Goal: Communication & Community: Answer question/provide support

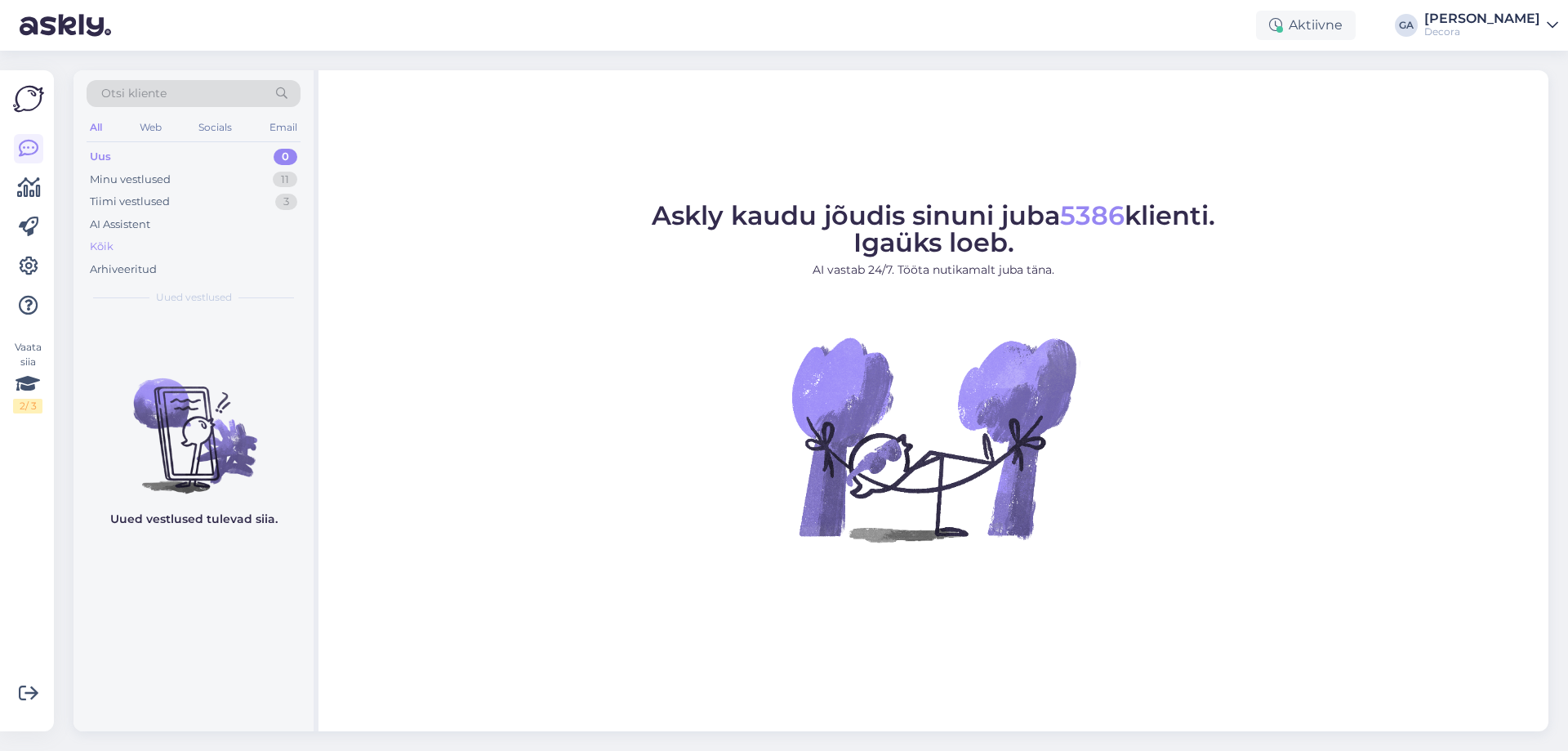
click at [91, 249] on div "Kõik" at bounding box center [102, 247] width 24 height 17
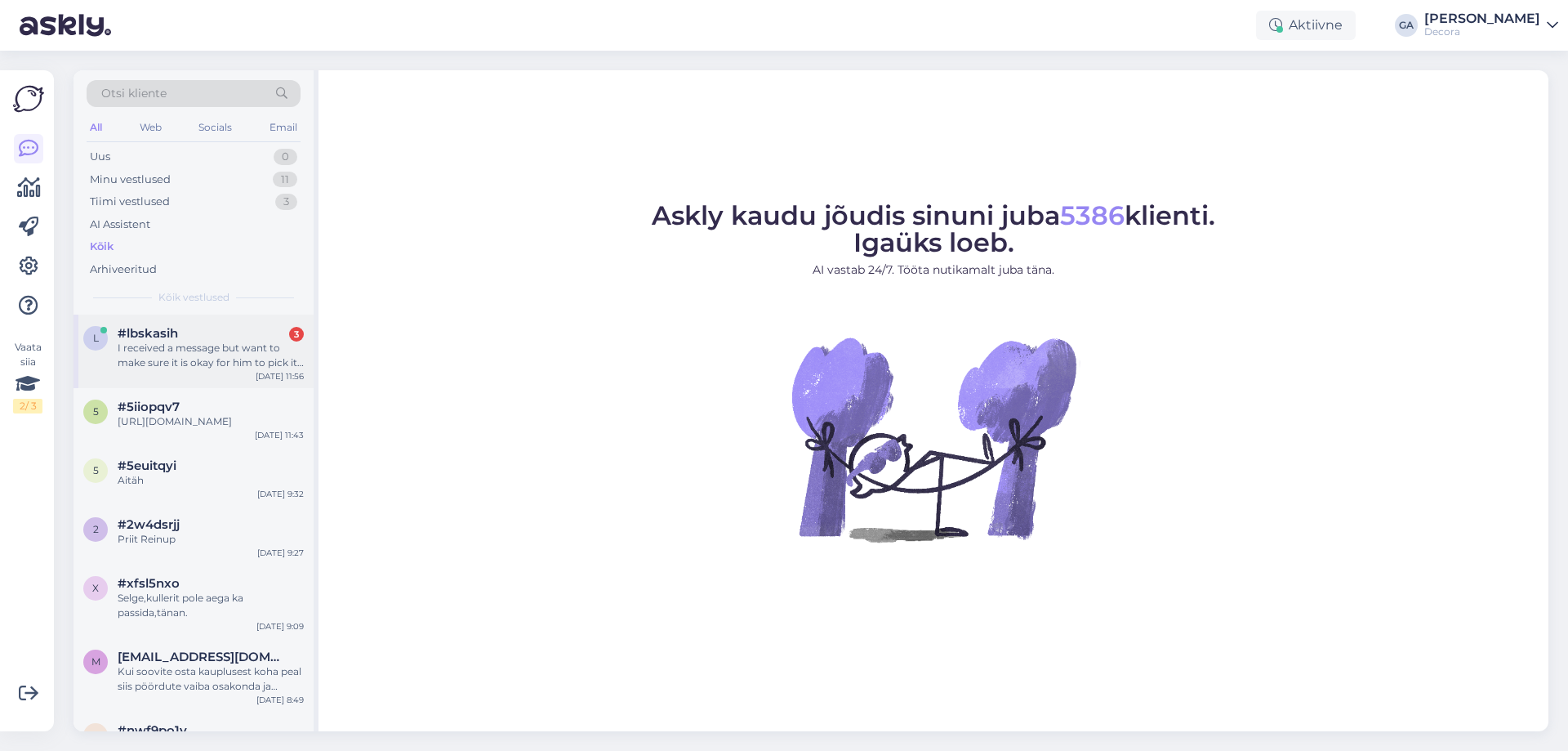
click at [189, 345] on div "I received a message but want to make sure it is okay for him to pick it up" at bounding box center [210, 355] width 186 height 30
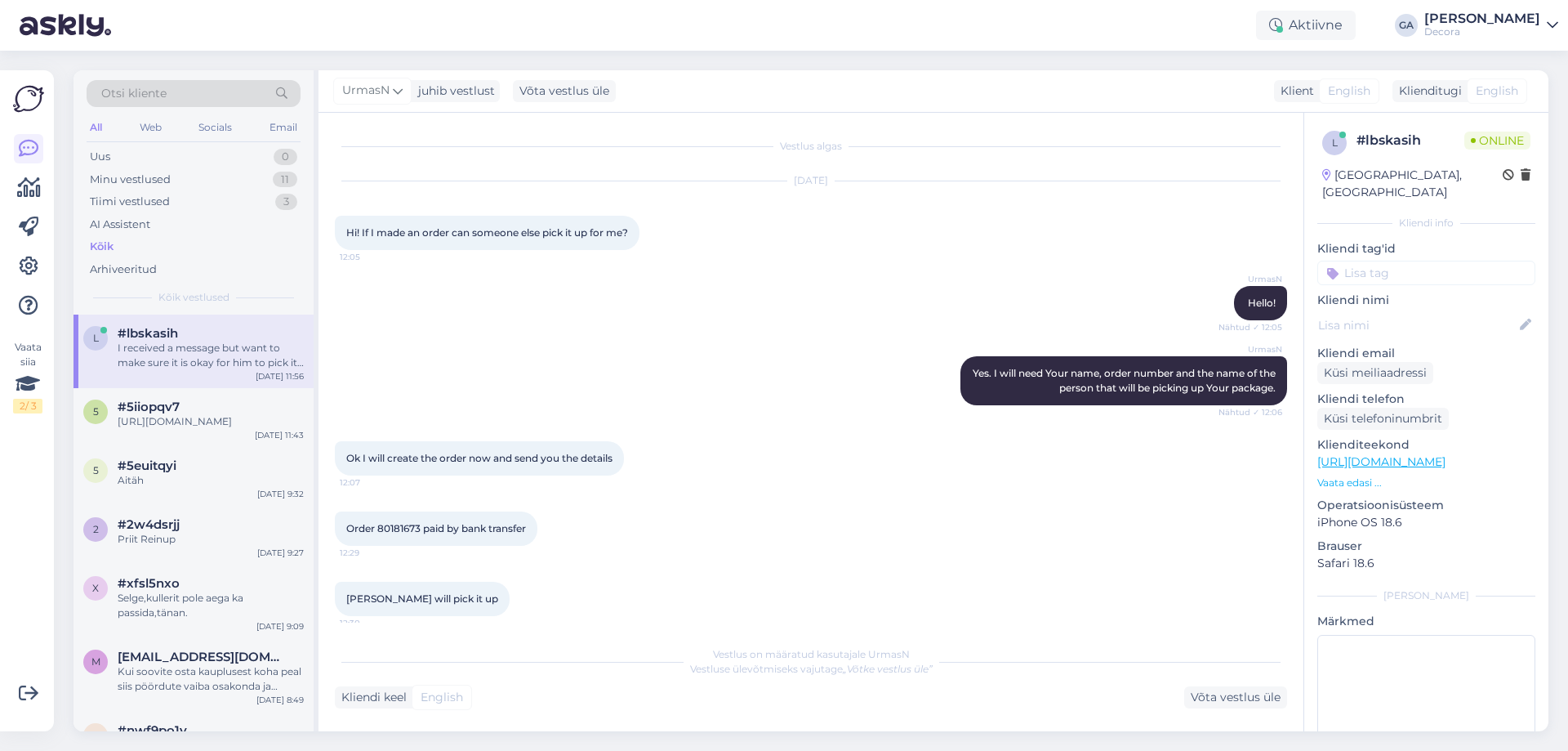
scroll to position [286, 0]
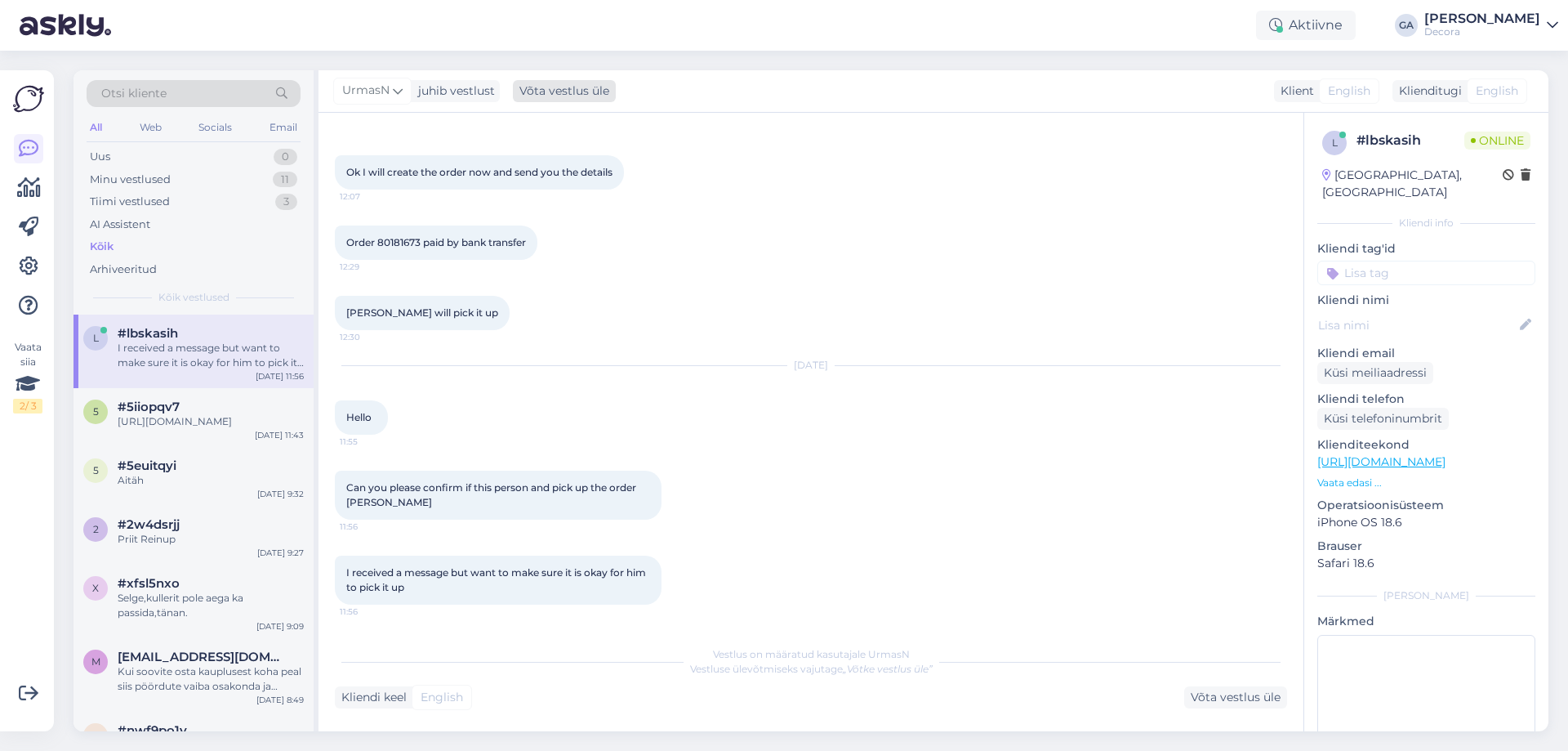
click at [539, 91] on div "Võta vestlus üle" at bounding box center [564, 90] width 103 height 22
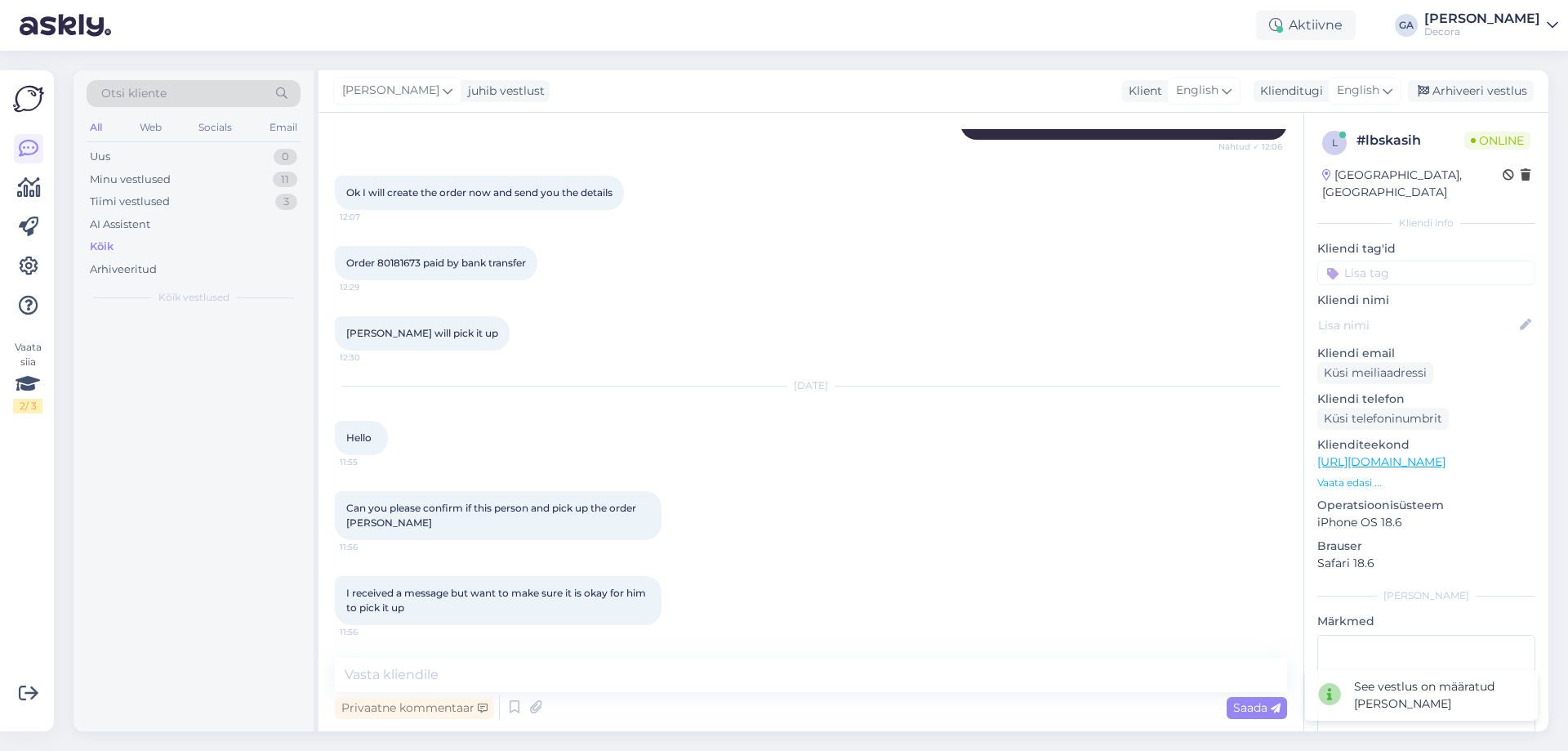
scroll to position [265, 0]
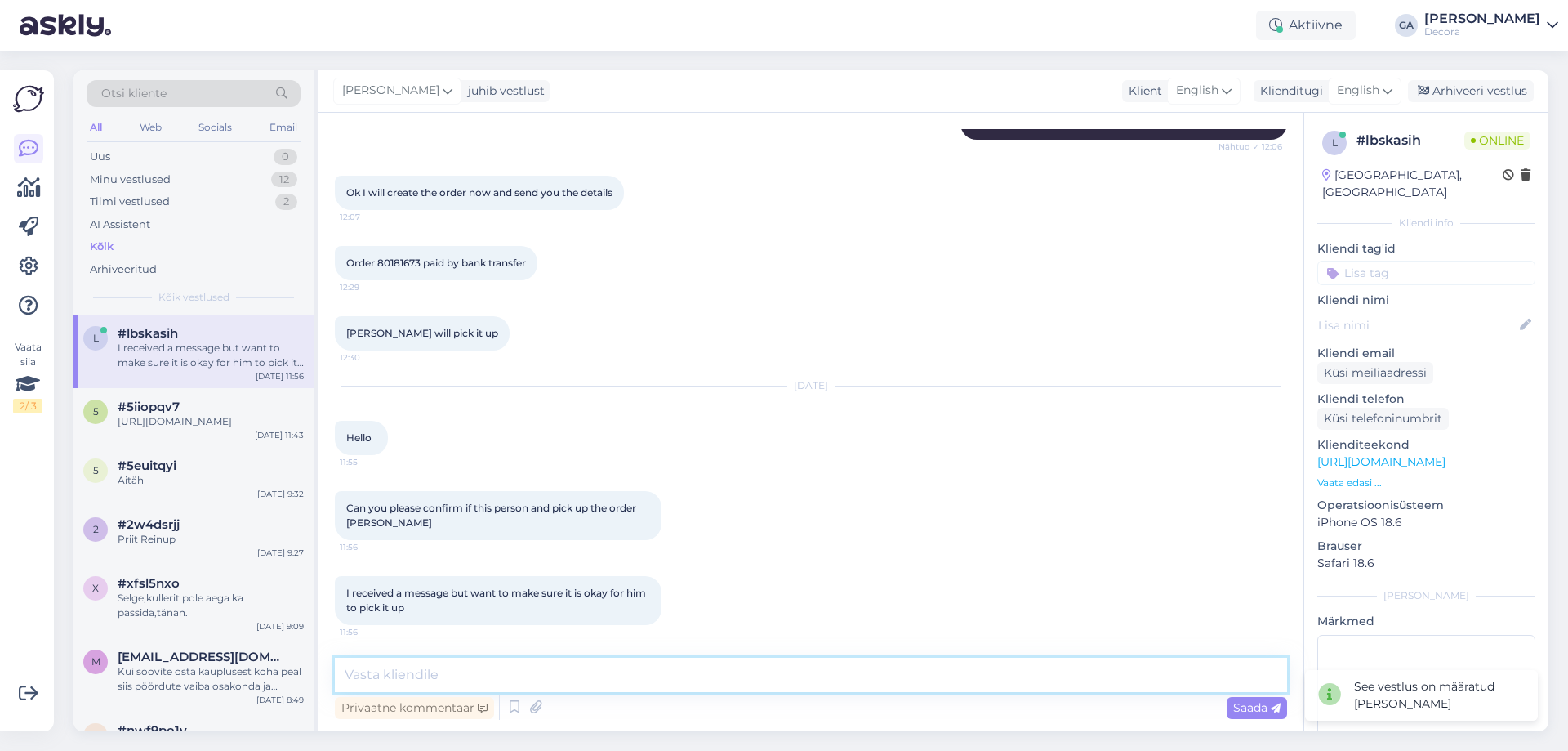
click at [584, 680] on textarea at bounding box center [811, 674] width 952 height 34
click at [1365, 83] on span "English" at bounding box center [1358, 90] width 43 height 18
type input "est"
click at [1311, 161] on link "Estonian" at bounding box center [1327, 164] width 179 height 26
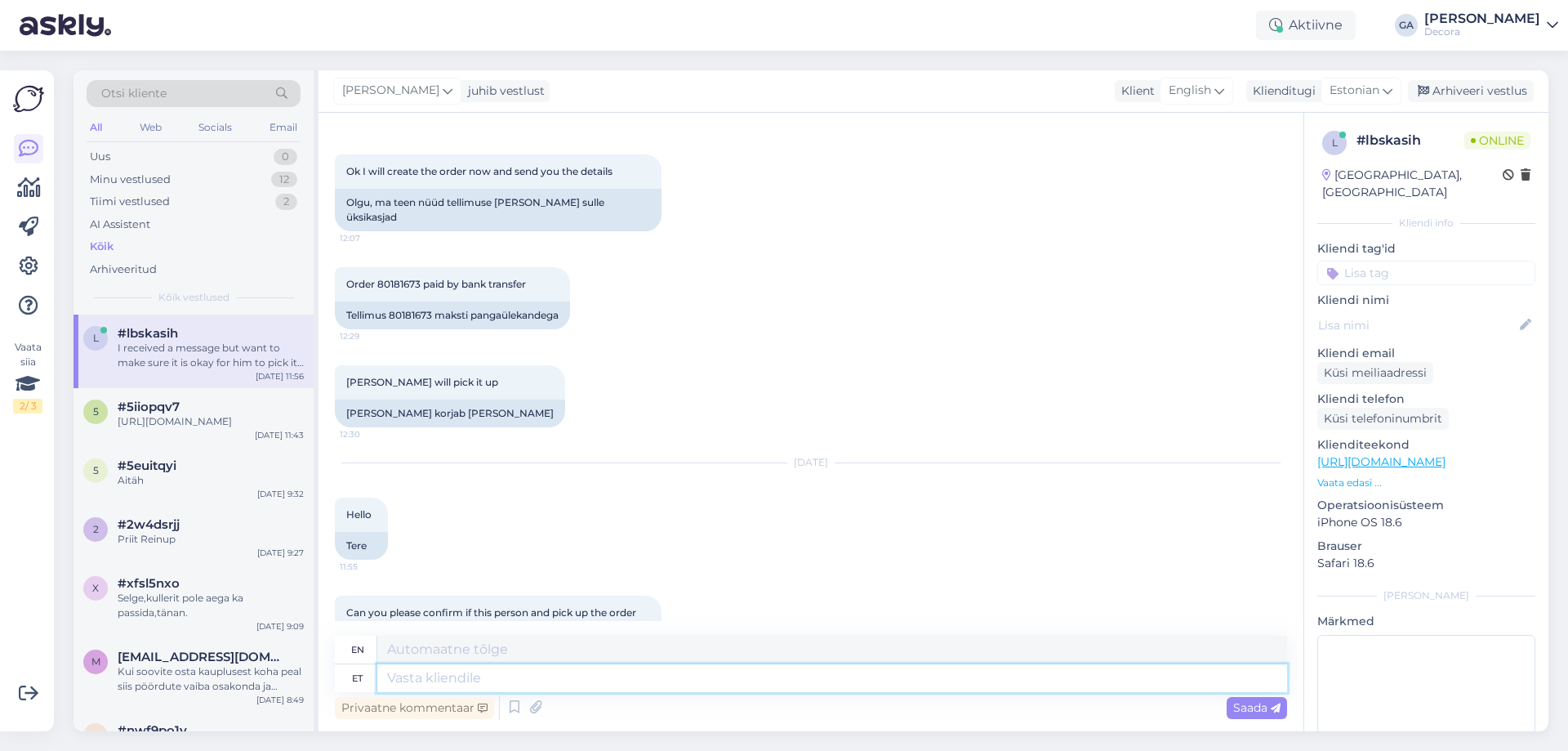
click at [438, 682] on textarea at bounding box center [832, 678] width 910 height 28
type textarea "Tere. V"
type textarea "Hello."
type textarea "Tere. Vabandust, ei"
type textarea "Hello. Sorry,"
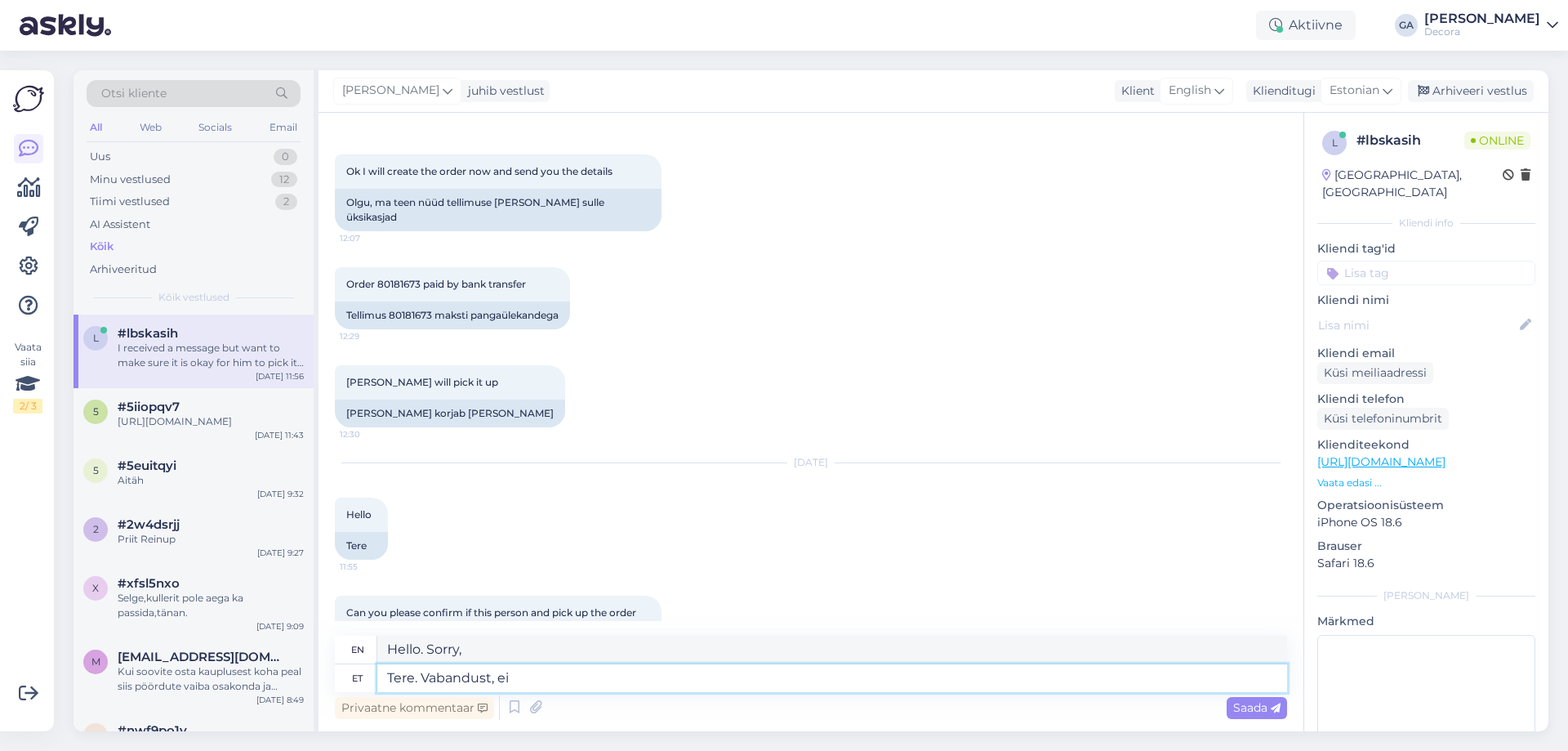
type textarea "Tere. Vabandust, ei m"
type textarea "Hello. Sorry, no."
type textarea "Tere. Vabandust, ei märganud"
type textarea "Hello. Sorry, didn't notice."
type textarea "Tere. Vabandust, ei märganud teie sõ"
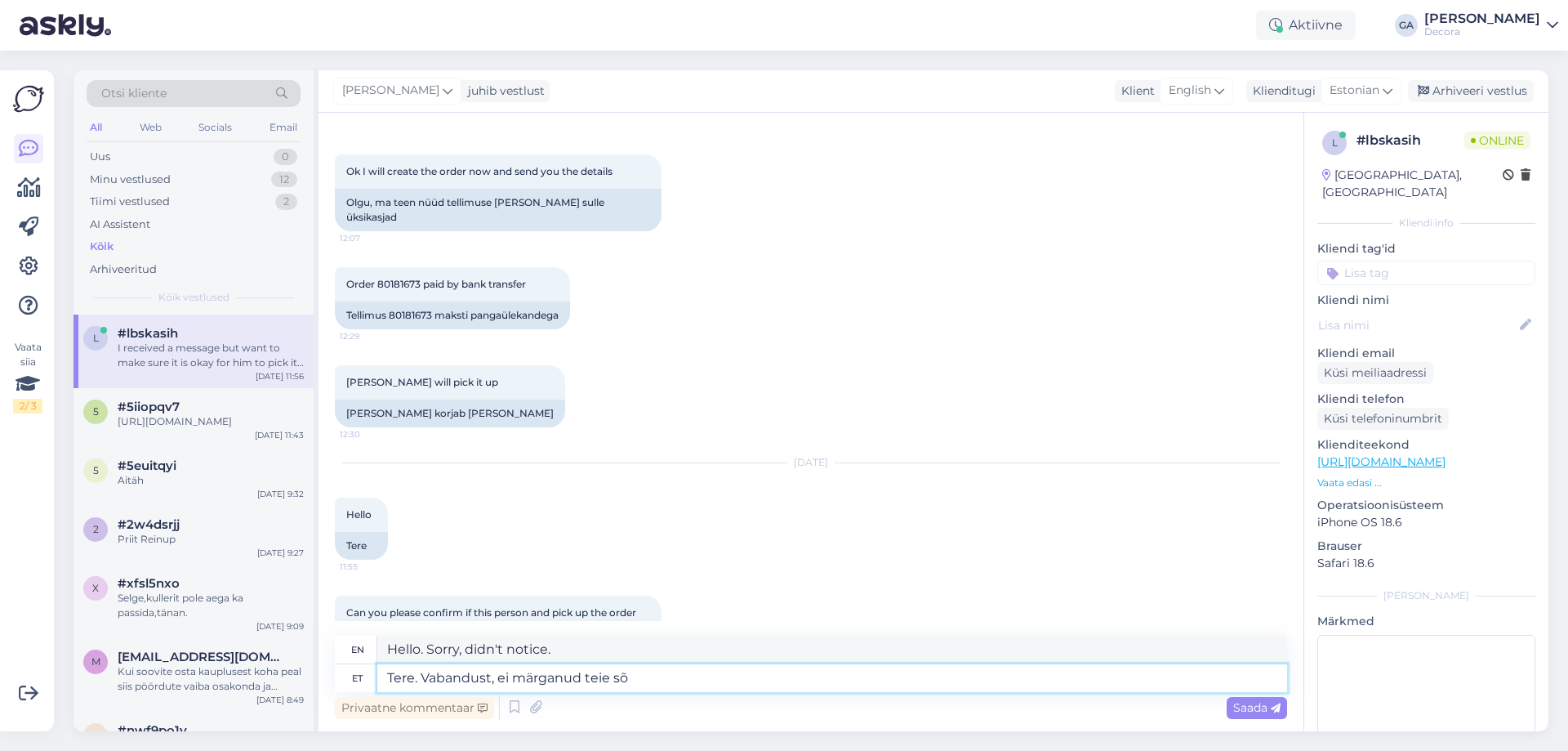
type textarea "Hello. Sorry, I didn't notice your"
type textarea "Tere. Vabandust, ei märganud teie sõnumit ko"
type textarea "Hello. Sorry, I didn't notice your message."
type textarea "Tere. Vabandust, ei märganud teie sõnumit kohe."
type textarea "Hello. Sorry, I didn't notice your message right away."
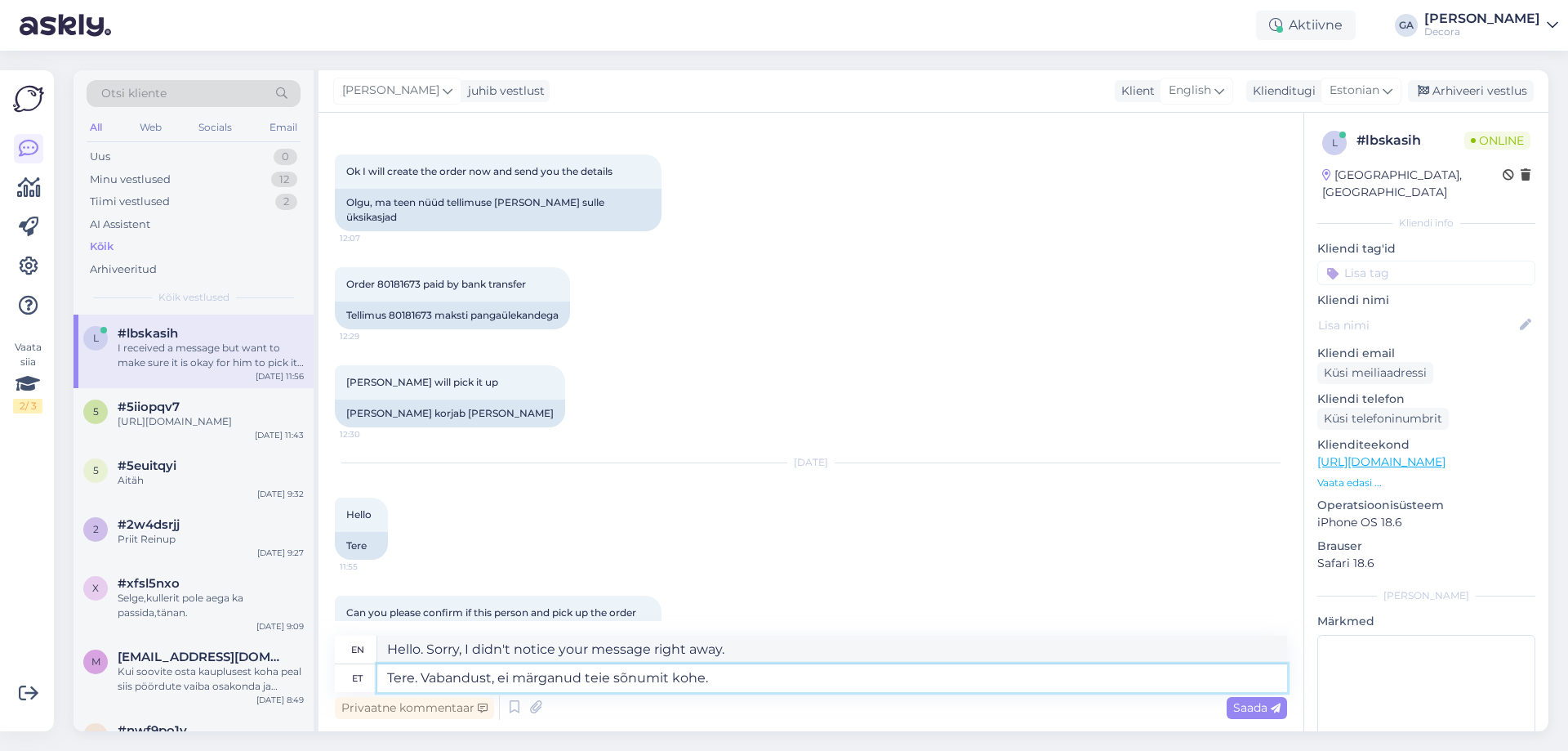
scroll to position [411, 0]
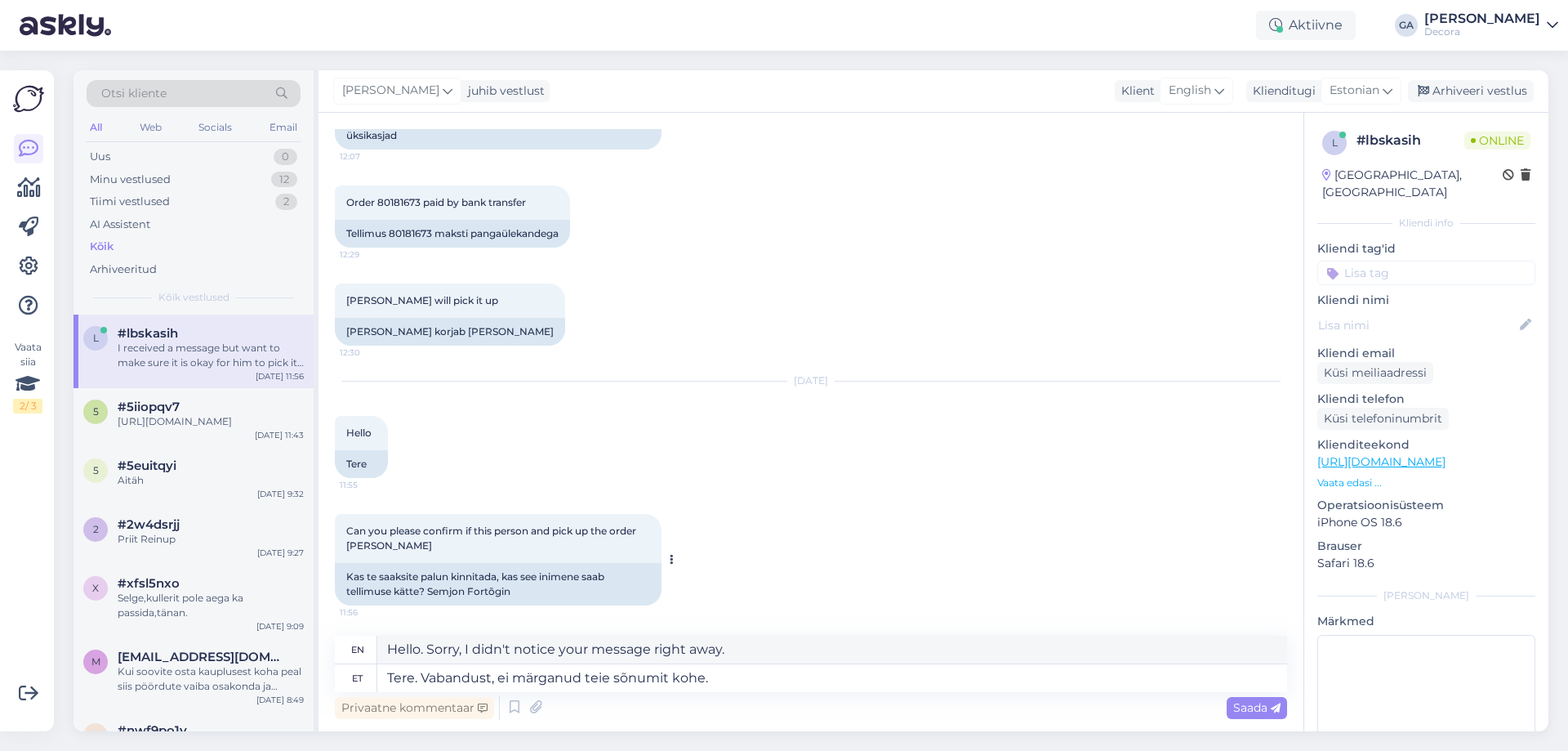
drag, startPoint x: 403, startPoint y: 516, endPoint x: 556, endPoint y: 530, distance: 153.6
click at [556, 530] on div "Can you please confirm if this person and pick up the order [PERSON_NAME] 11:56" at bounding box center [498, 538] width 326 height 49
click at [514, 529] on div "Can you please confirm if this person and pick up the order [PERSON_NAME] 11:56" at bounding box center [498, 538] width 326 height 49
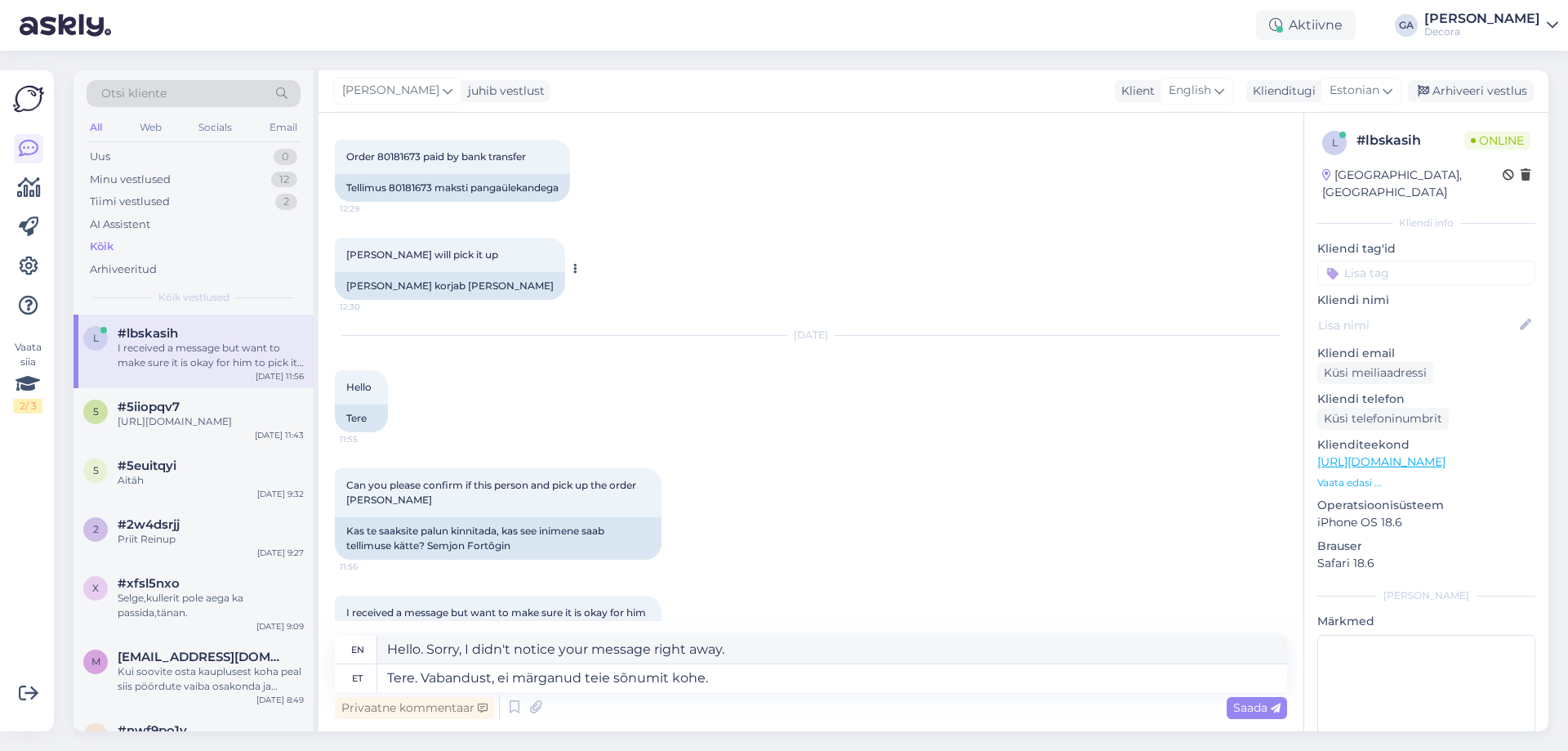
scroll to position [348, 0]
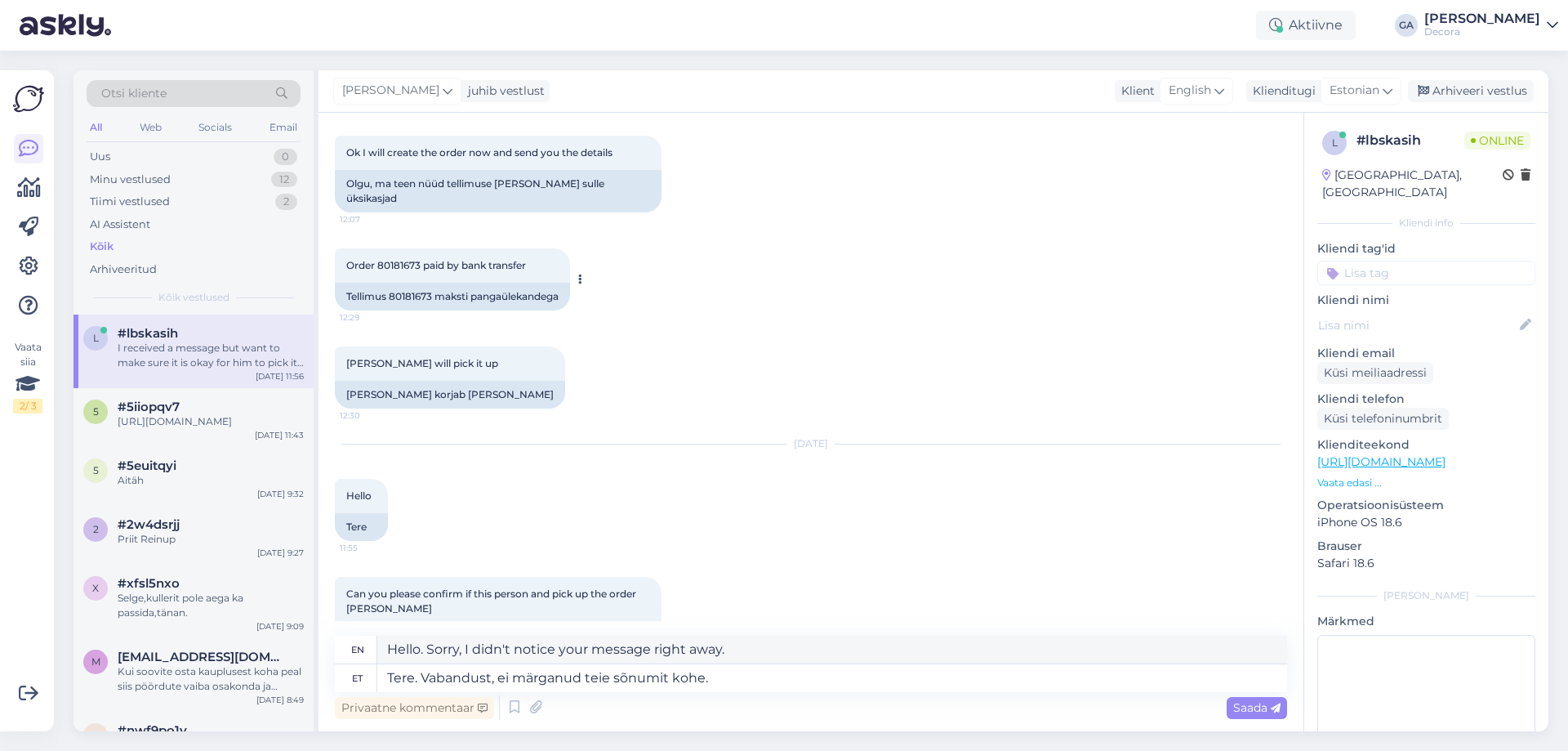
click at [395, 259] on span "Order 80181673 paid by bank transfer" at bounding box center [436, 265] width 179 height 12
copy span "80181673"
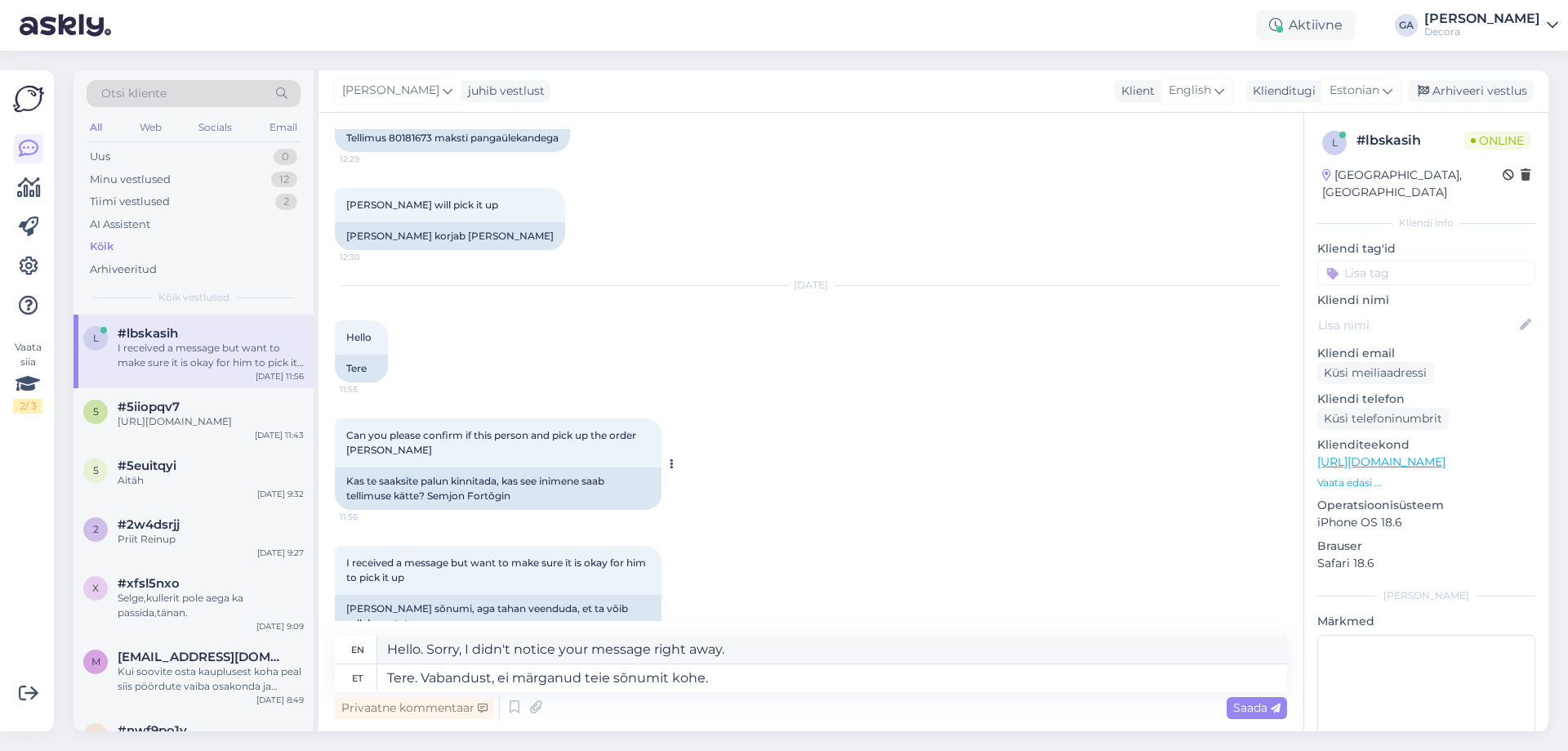
scroll to position [511, 0]
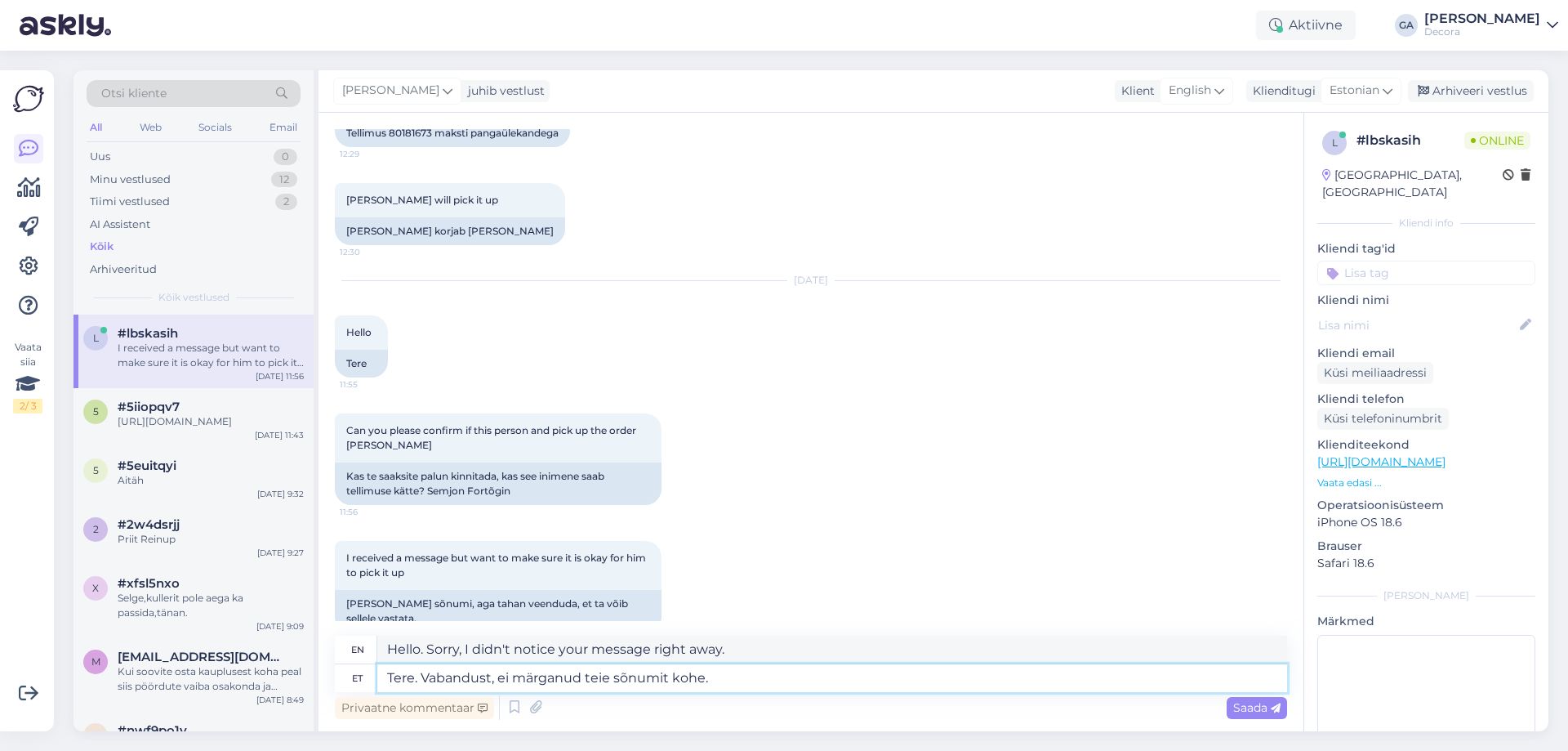
click at [752, 681] on textarea "Tere. Vabandust, ei märganud teie sõnumit kohe." at bounding box center [832, 678] width 910 height 28
type textarea "Tere. Vabandust, ei märganud teie sõnumit kohe. Teie p"
type textarea "Hello. Sorry, I didn't notice your message right away. Your"
type textarea "Tere. Vabandust, ei märganud teie sõnumit kohe. [PERSON_NAME] poolt"
type textarea "Hello. Sorry, I didn't notice your message right away. Yours sincerely"
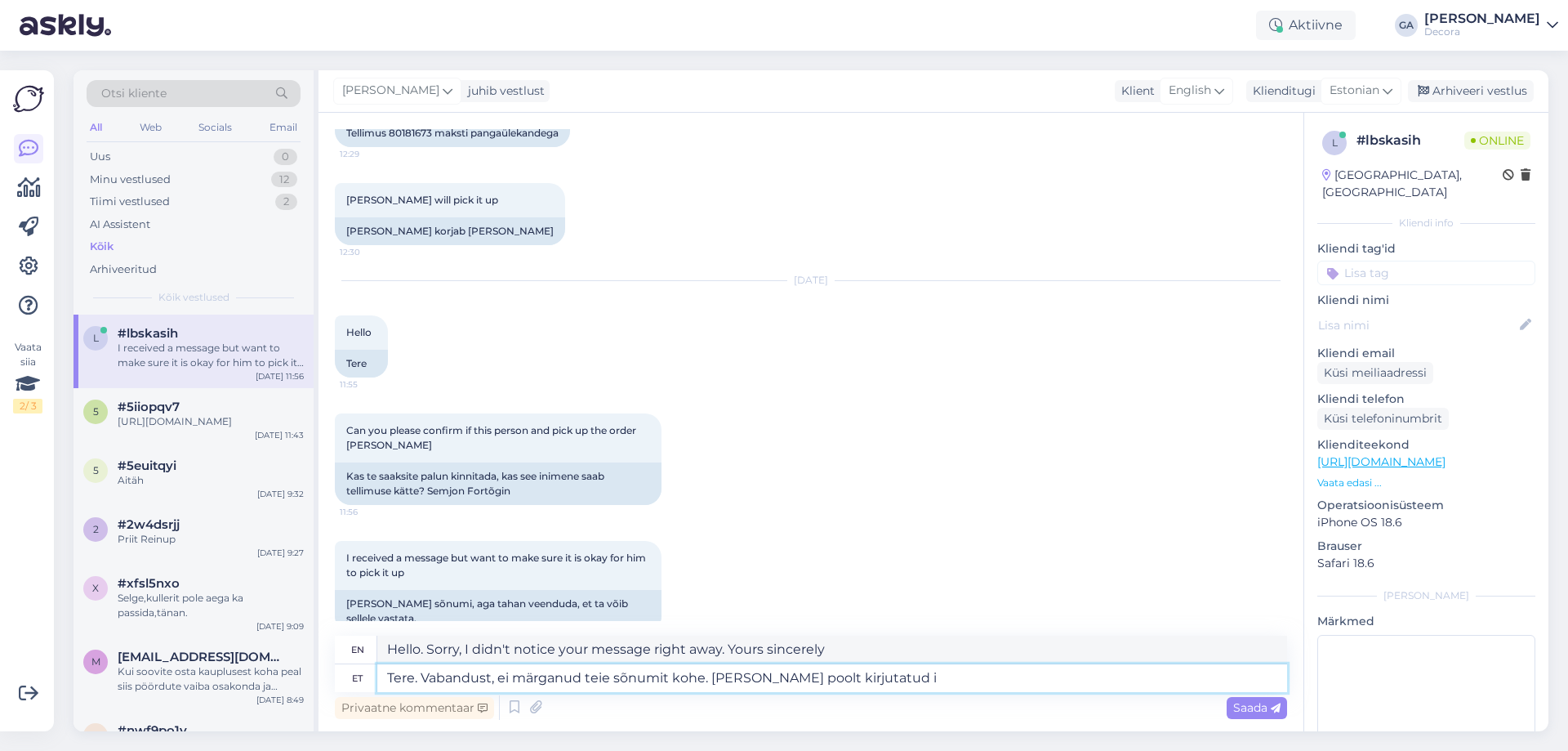
type textarea "Tere. Vabandust, ei märganud teie sõnumit kohe. [PERSON_NAME] poolt kirjutatud …"
type textarea "Hello. Sorry, I didn't notice your message right away. Written by you"
type textarea "Tere. Vabandust, ei märganud teie sõnumit kohe. [PERSON_NAME] poolt kirjutatud …"
type textarea "Hello. Sorry, I didn't notice your message right away. The person you wrote to"
type textarea "Tere. Vabandust, ei märganud teie sõnumit kohe. [PERSON_NAME] poolt kirjutatud …"
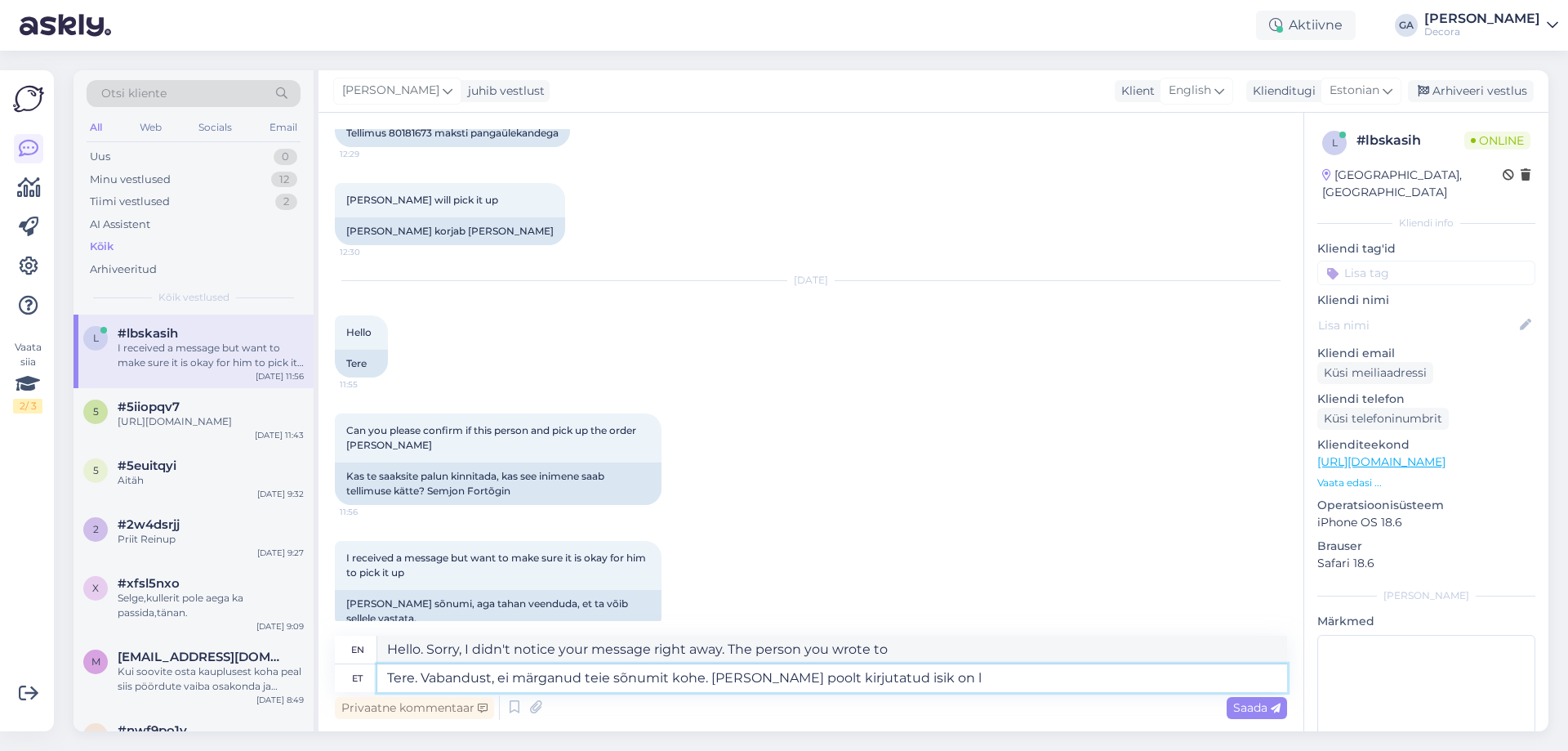
type textarea "Hello. Sorry, I didn't notice your message right away. The person you wrote to …"
type textarea "Tere. Vabandust, ei märganud teie sõnumit kohe. [PERSON_NAME] poolt kirjutatud …"
type textarea "Hello. Sorry, I didn't notice your message right away. The person you wrote to …"
type textarea "Tere. Vabandust, ei märganud teie sõnumit kohe. [PERSON_NAME] poolt kirjutatud …"
type textarea "Hello. Sorry, I didn't notice your message right away. The person you wrote to …"
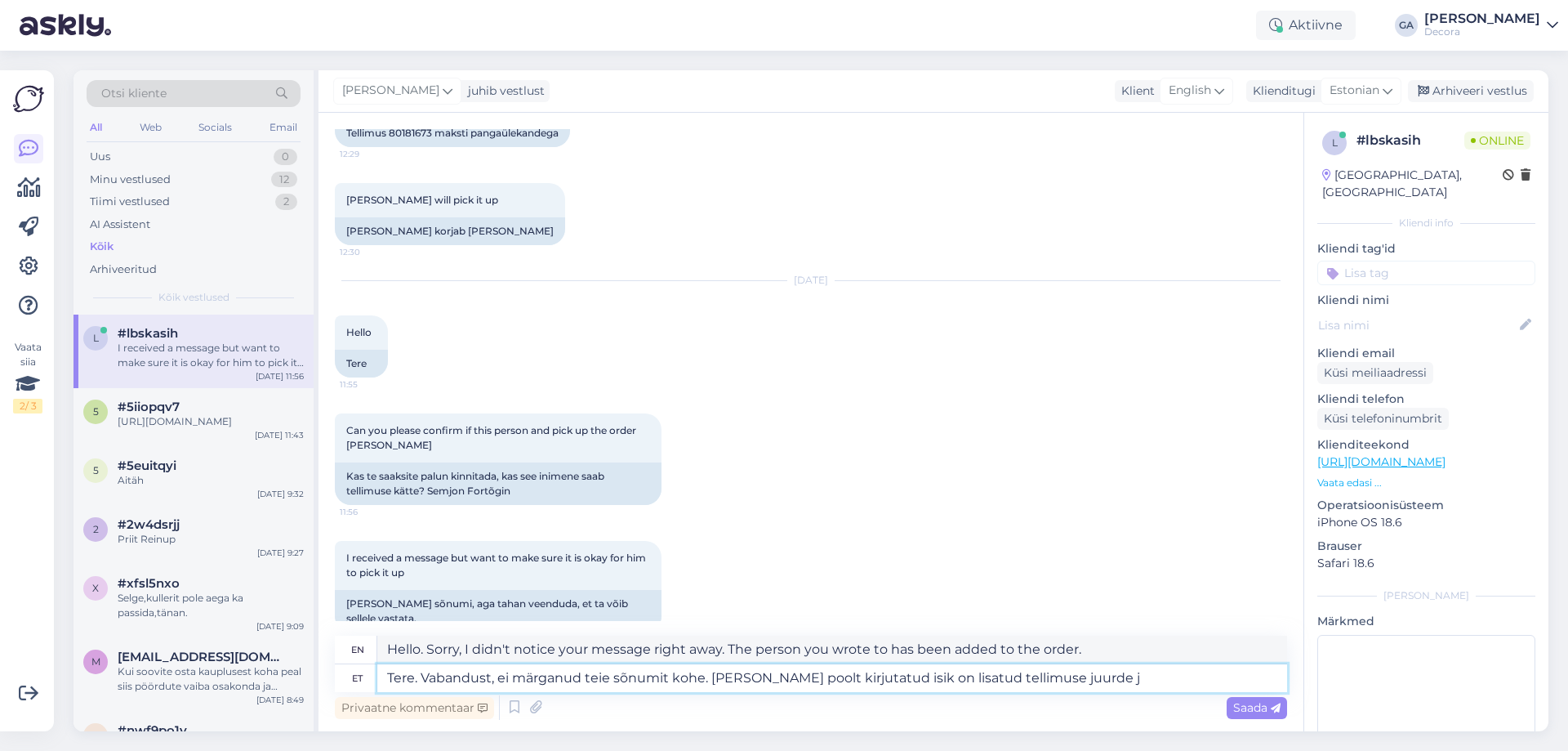
type textarea "Tere. Vabandust, ei märganud teie sõnumit kohe. [PERSON_NAME] poolt kirjutatud …"
type textarea "Hello. Sorry, I didn't notice your message right away. The person you wrote has…"
type textarea "Tere. Vabandust, ei märganud teie sõnumit kohe. [PERSON_NAME] poolt kirjutatud …"
type textarea "Hello. Sorry, I didn't notice your message right away. The person you wrote has…"
type textarea "Tere. Vabandust, ei märganud teie sõnumit kohe. [PERSON_NAME] poolt kirjutatud …"
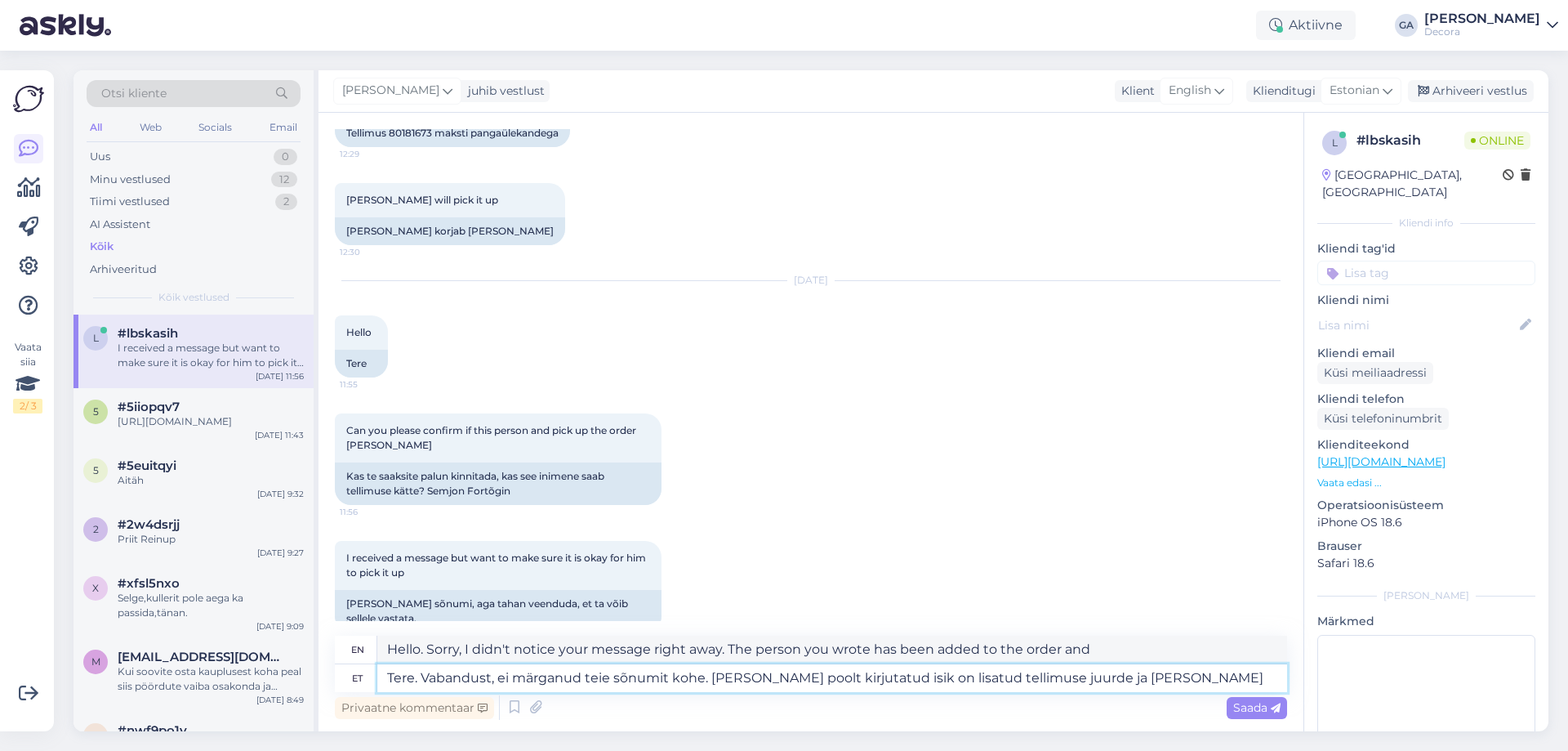
type textarea "Hello. Sorry, I didn't notice your message right away. The person you wrote has…"
type textarea "Tere. Vabandust, ei märganud teie sõnumit kohe. [PERSON_NAME] poolt kirjutatud …"
type textarea "Hello. Sorry, I didn't notice your message right away. The person you wrote to …"
type textarea "Tere. Vabandust, ei märganud teie sõnumit kohe. [PERSON_NAME] poolt kirjutatud …"
type textarea "Hello. Sorry, I didn't notice your message right away. The person you wrote has…"
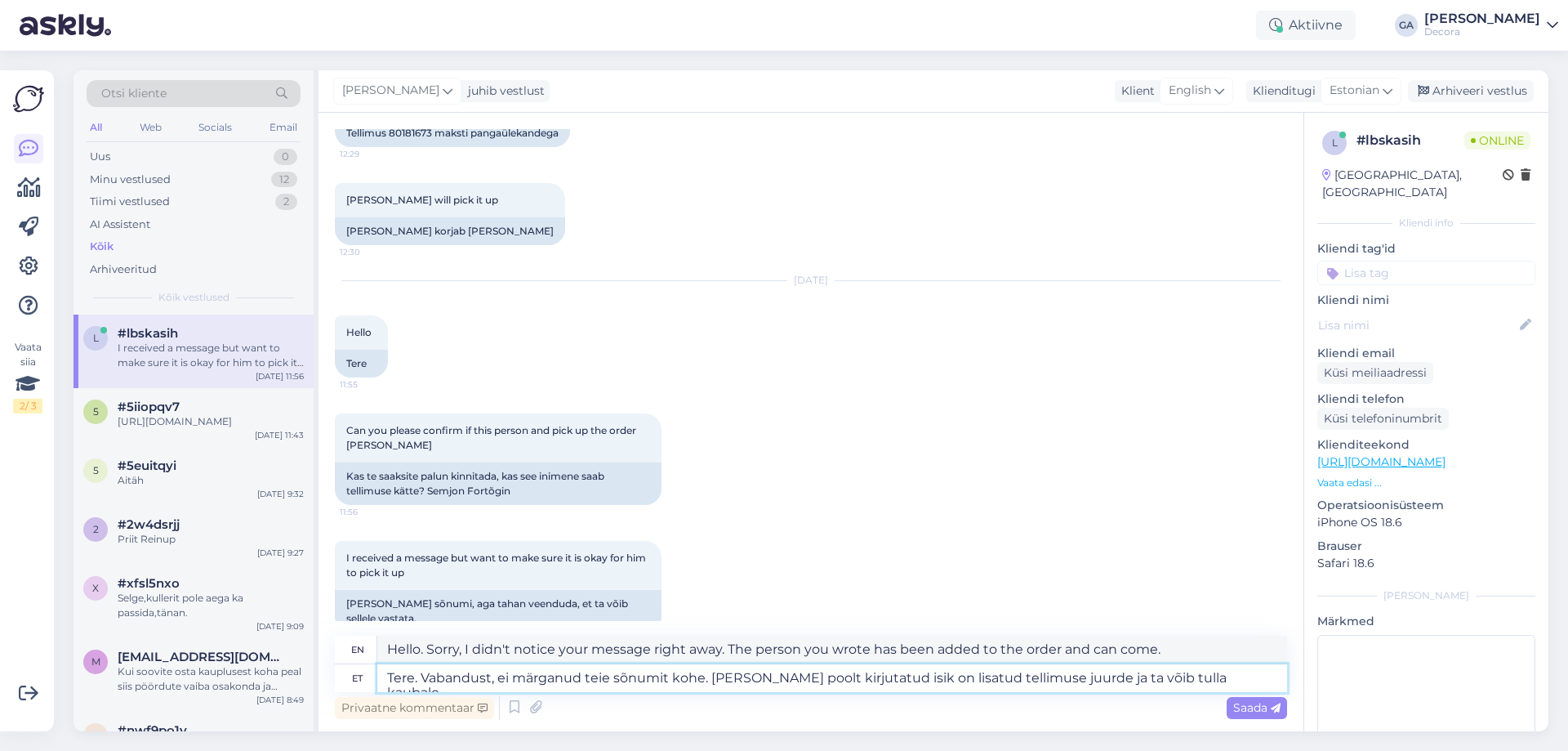
type textarea "Tere. Vabandust, ei märganud teie sõnumit kohe. [PERSON_NAME] poolt kirjutatud …"
type textarea "Hello. Sorry, I didn't notice your message right away. The person you wrote has…"
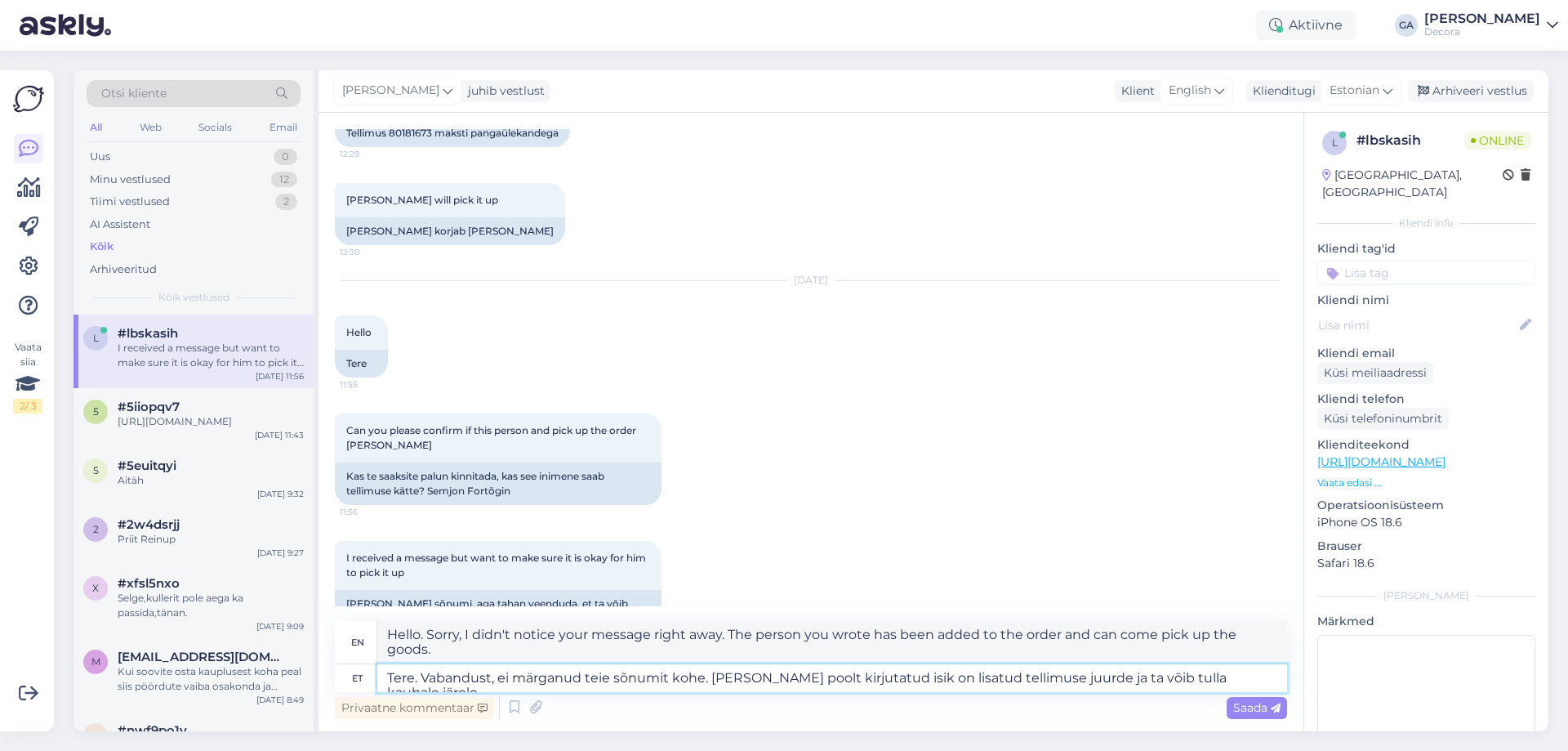
type textarea "Tere. Vabandust, ei märganud teie sõnumit kohe. [PERSON_NAME] poolt kirjutatud …"
type textarea "Hello. Sorry, I didn't notice your message right away. The person you wrote has…"
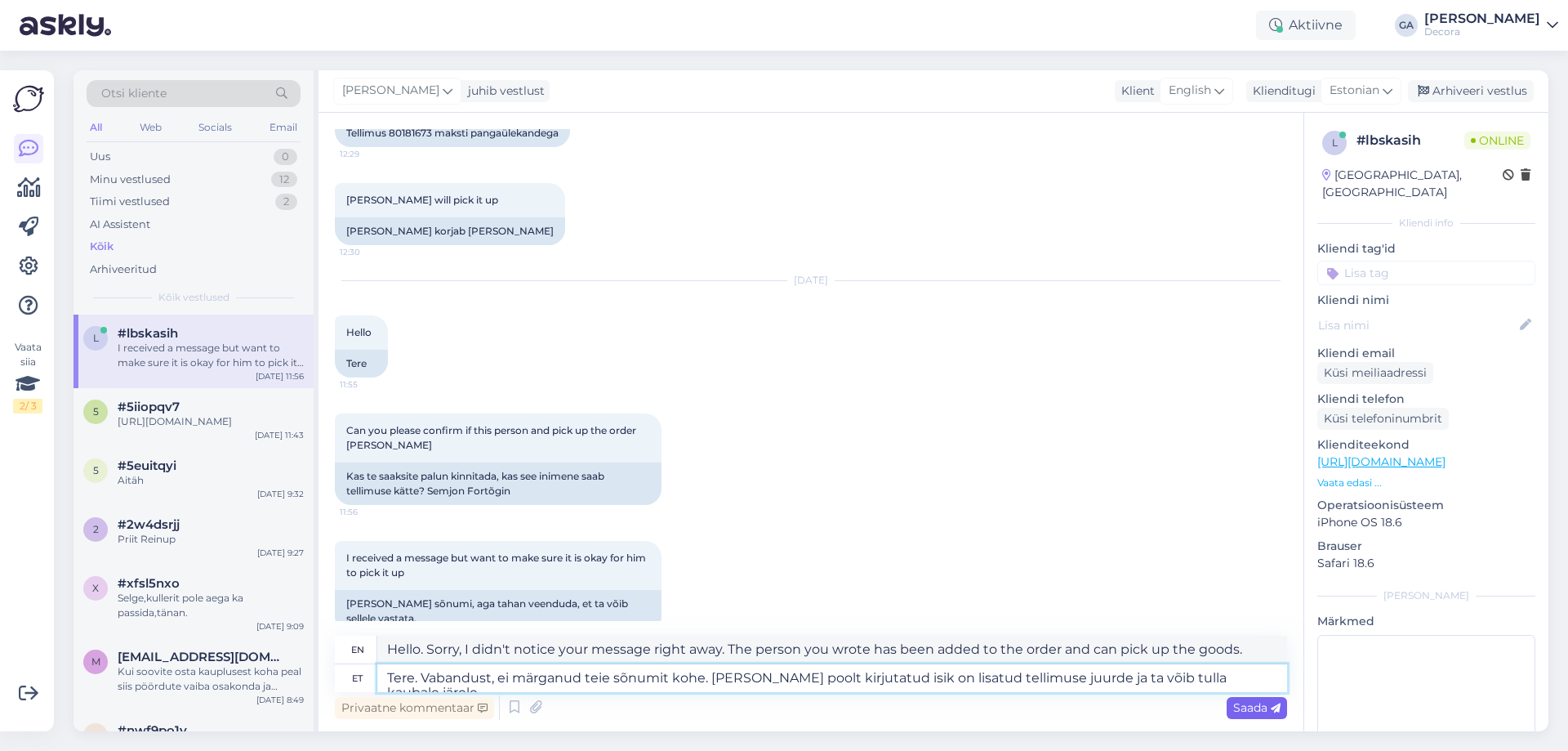
type textarea "Tere. Vabandust, ei märganud teie sõnumit kohe. [PERSON_NAME] poolt kirjutatud …"
click at [1251, 716] on div "Saada" at bounding box center [1256, 707] width 60 height 22
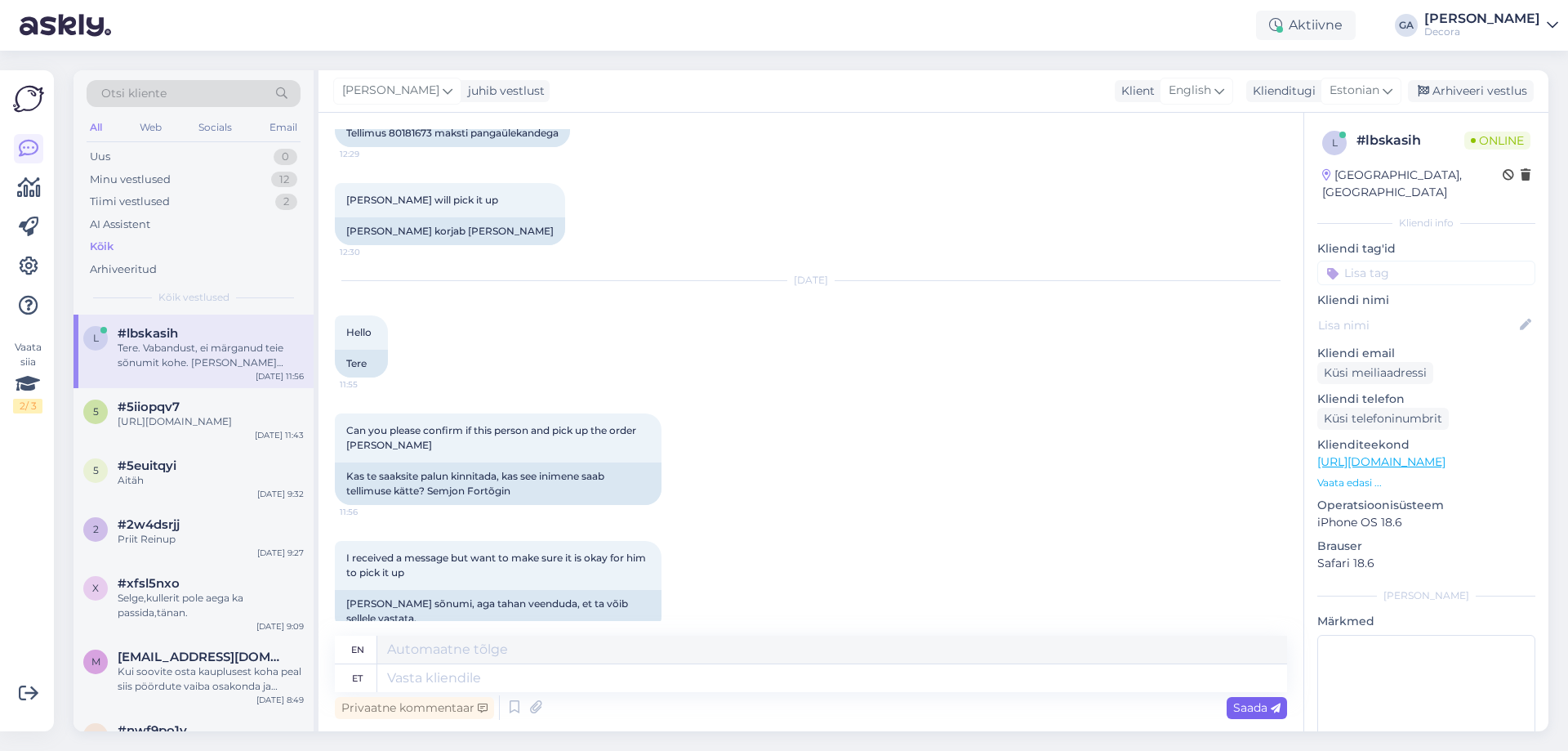
scroll to position [669, 0]
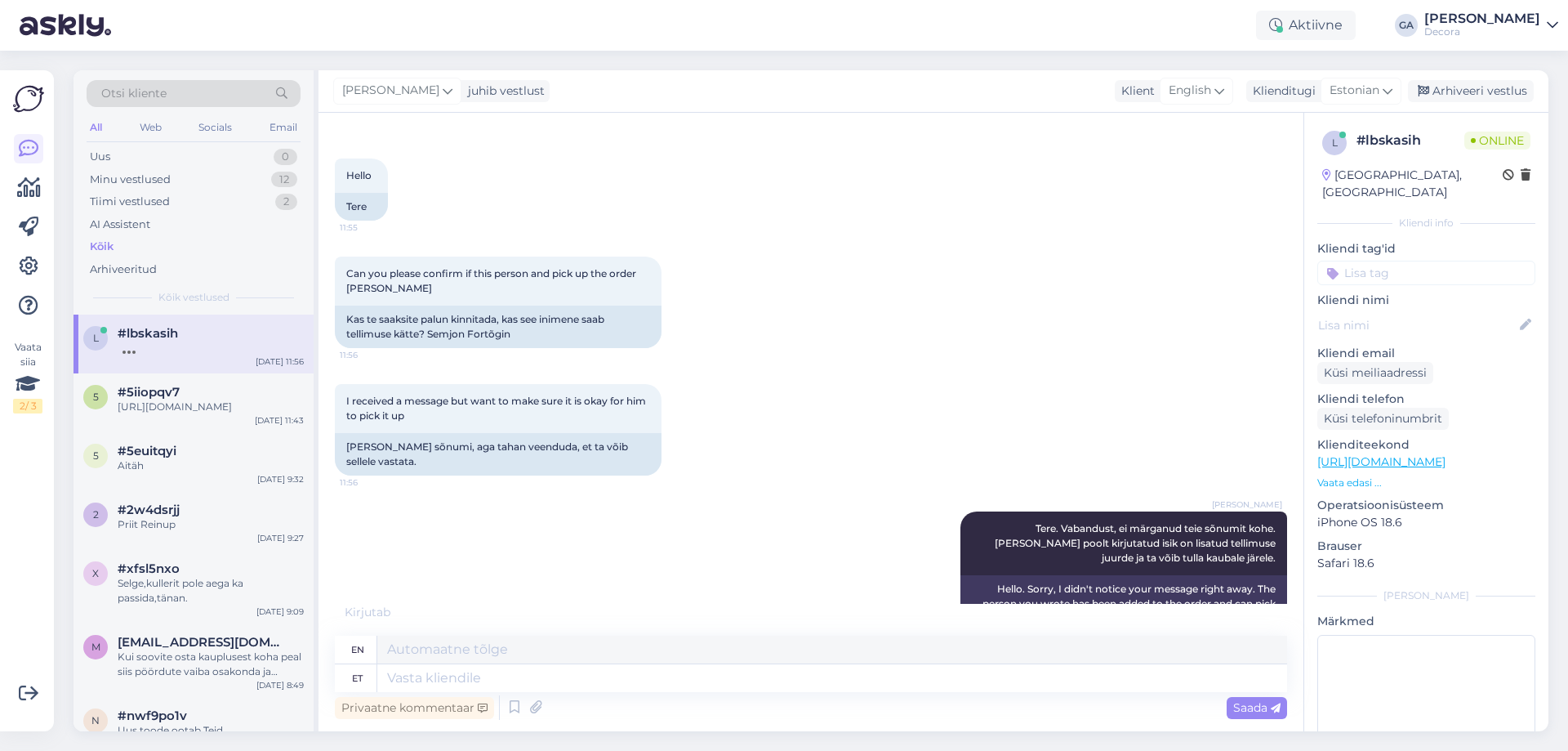
click at [653, 564] on div "[PERSON_NAME] Tere. Vabandust, ei märganud teie sõnumit kohe. [PERSON_NAME] poo…" at bounding box center [811, 572] width 952 height 157
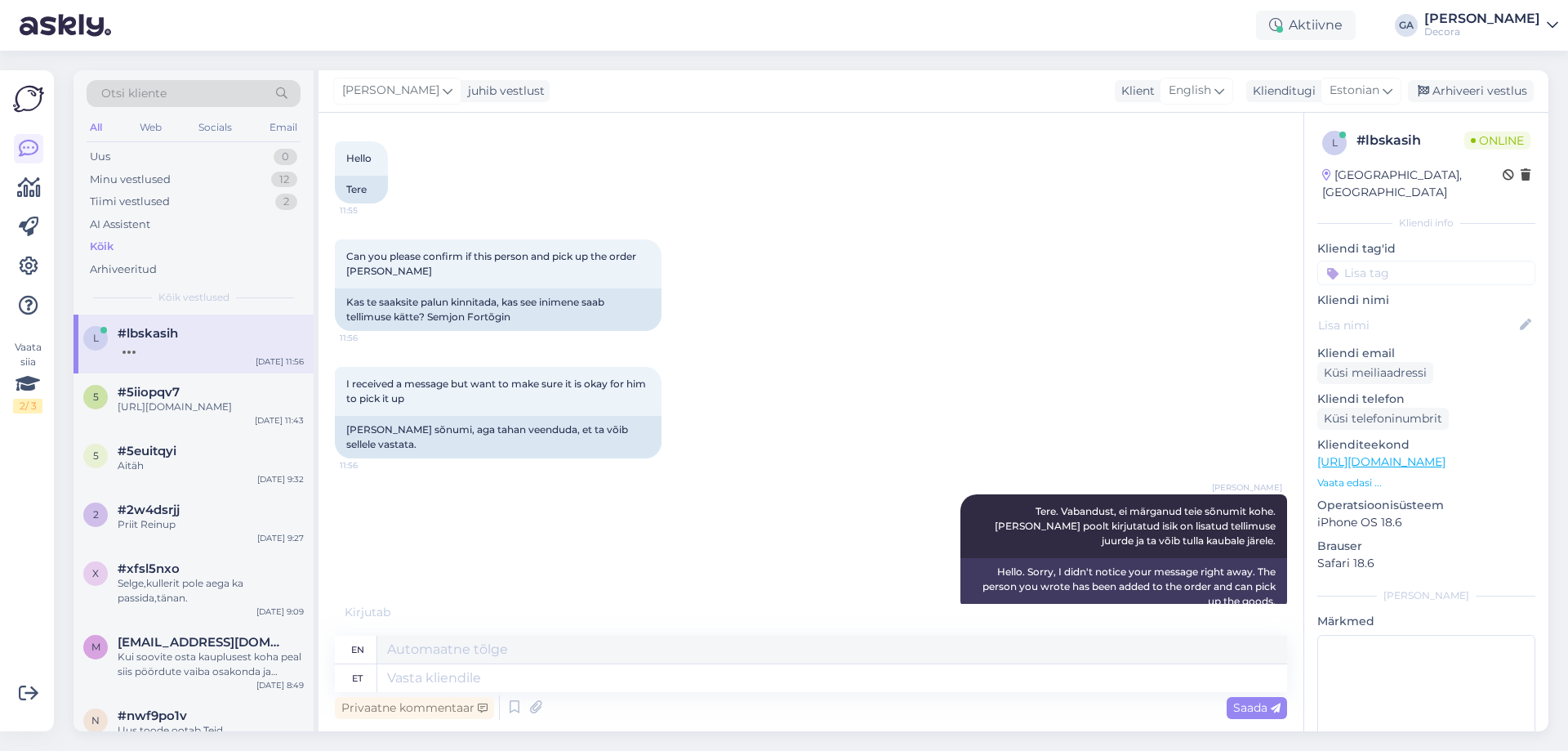
scroll to position [767, 0]
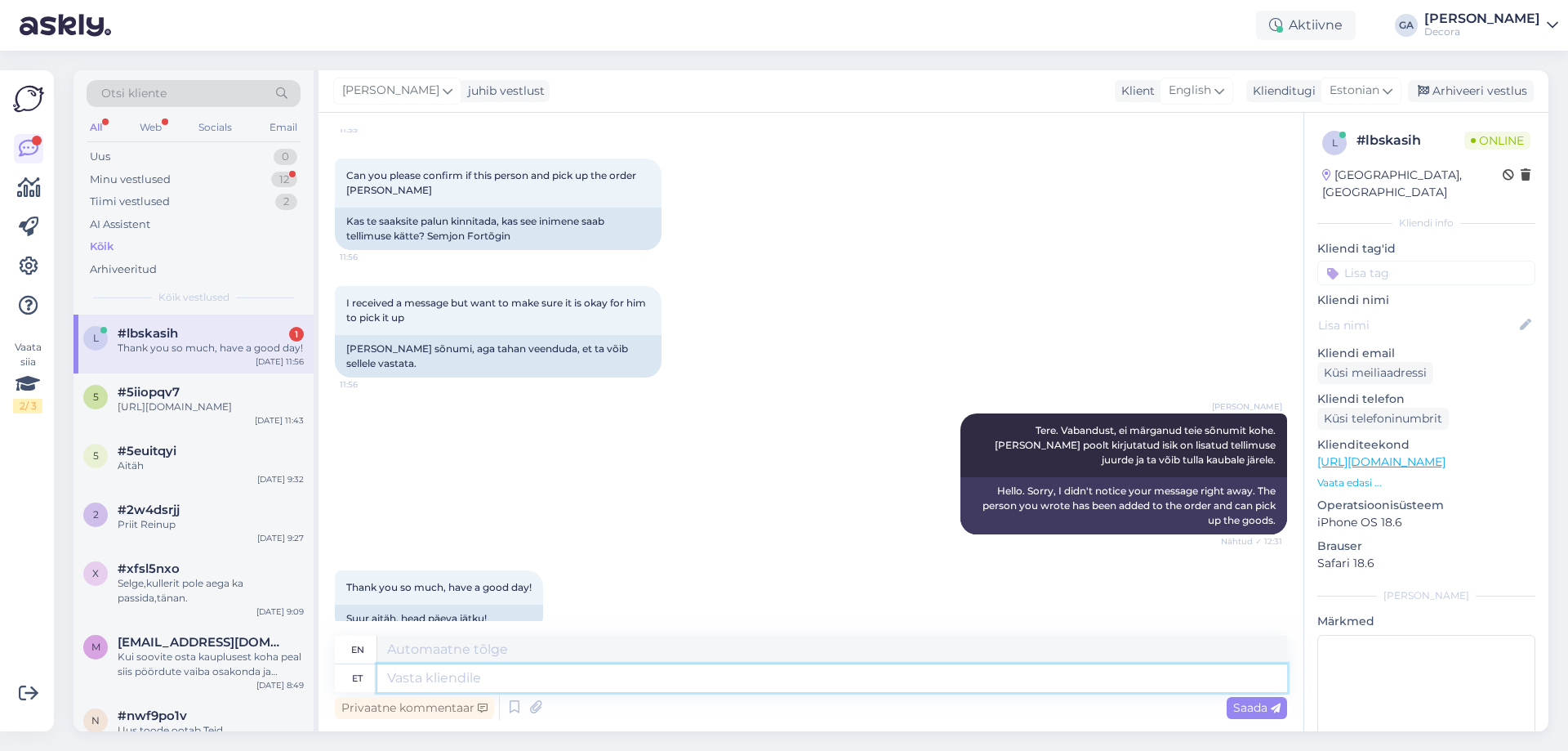
click at [522, 688] on textarea at bounding box center [832, 678] width 910 height 28
type textarea "Ilusat p"
type textarea "Beautiful"
type textarea "Ilusat päeva!"
type textarea "Have a nice day!"
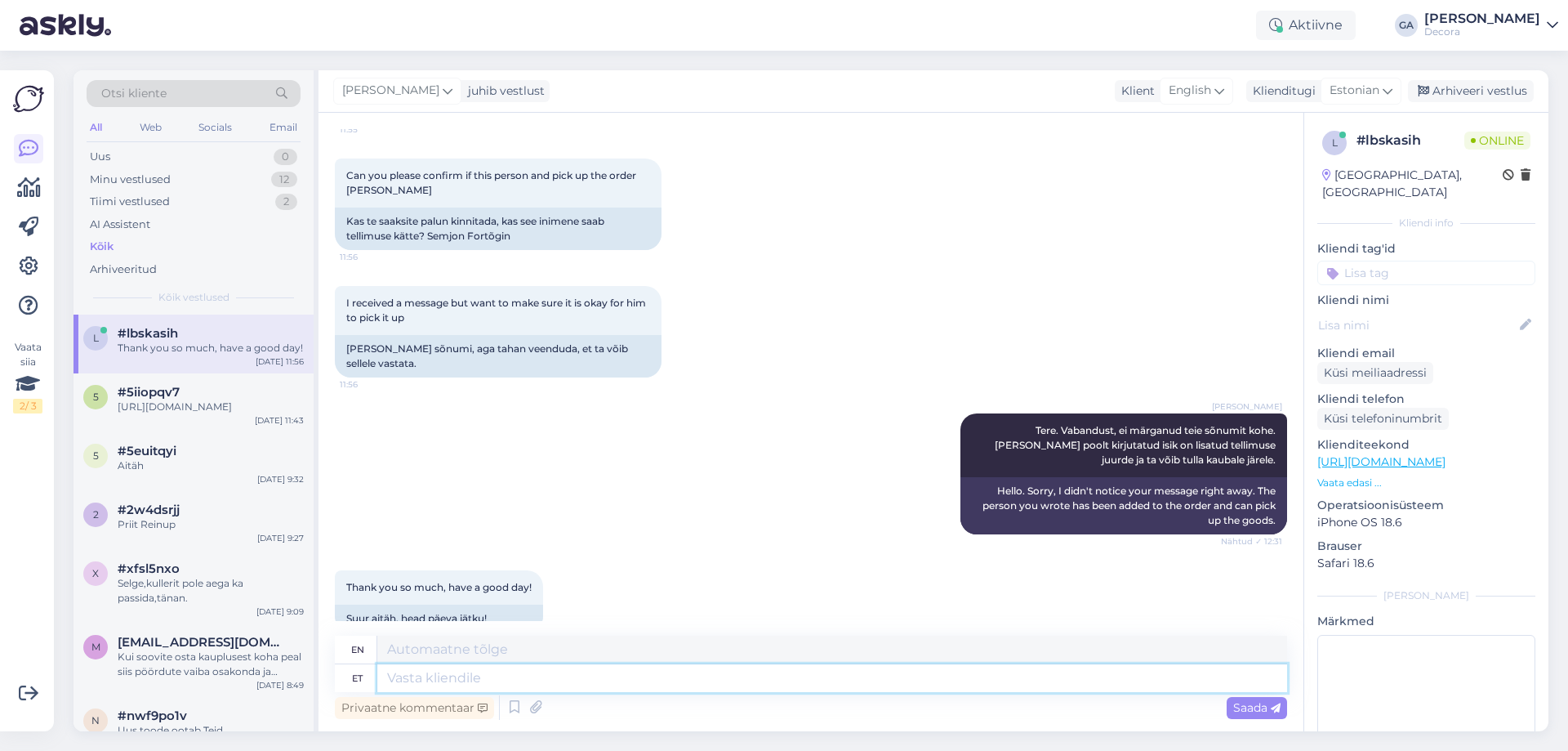
scroll to position [865, 0]
